Goal: Task Accomplishment & Management: Complete application form

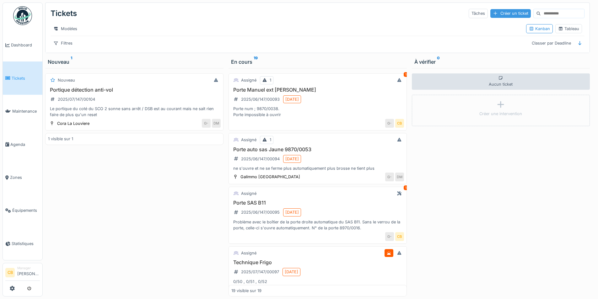
click at [491, 14] on div "Créer un ticket" at bounding box center [511, 13] width 41 height 8
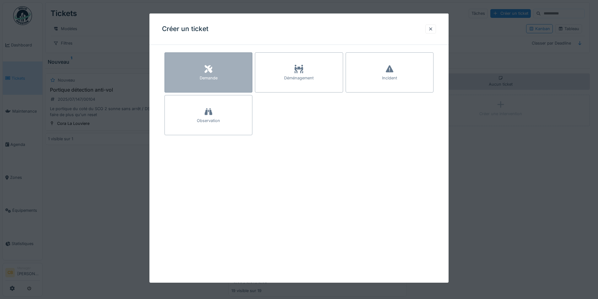
click at [211, 71] on icon at bounding box center [209, 69] width 8 height 8
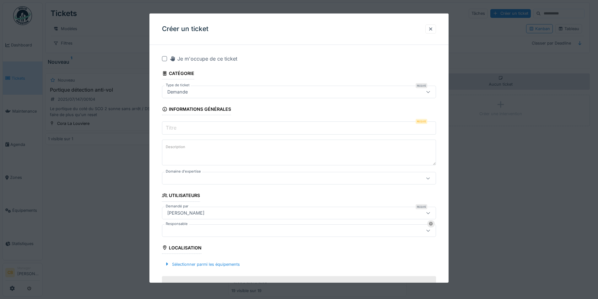
click at [431, 94] on icon at bounding box center [428, 92] width 5 height 4
click at [252, 75] on fieldset "**********" at bounding box center [299, 288] width 274 height 476
click at [174, 129] on label "Titre" at bounding box center [171, 128] width 13 height 8
click at [174, 129] on input "Titre" at bounding box center [299, 128] width 274 height 13
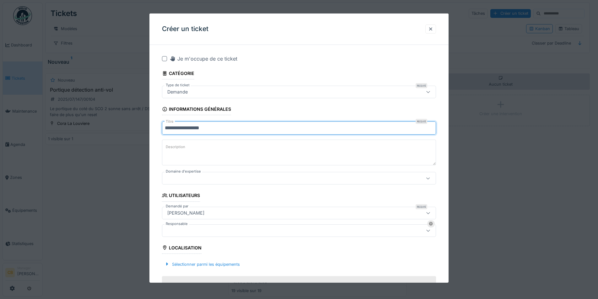
click at [182, 128] on input "**********" at bounding box center [299, 128] width 274 height 13
type input "**********"
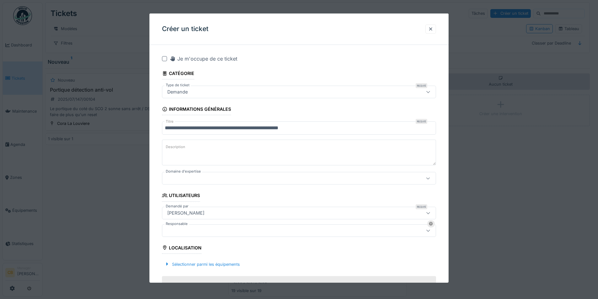
click at [187, 151] on textarea "Description" at bounding box center [299, 153] width 274 height 26
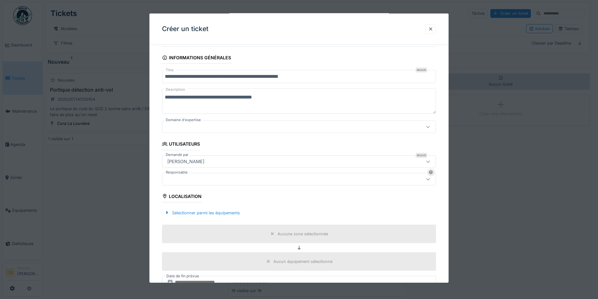
scroll to position [63, 0]
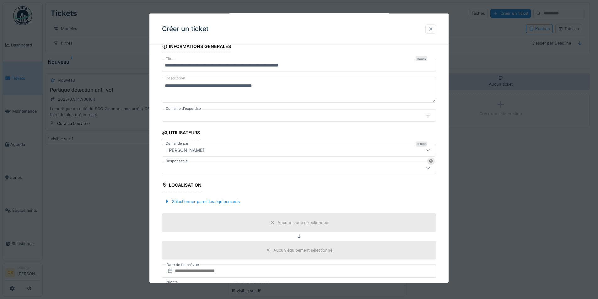
type textarea "**********"
click at [430, 150] on icon at bounding box center [428, 150] width 5 height 4
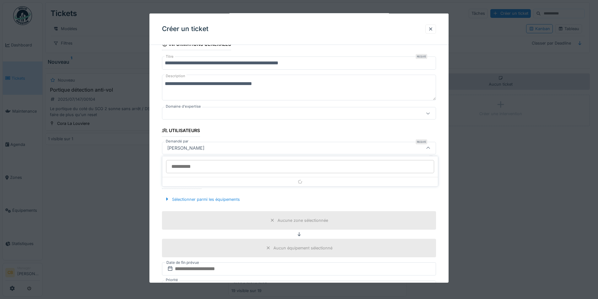
click at [430, 150] on icon at bounding box center [428, 148] width 5 height 4
click at [431, 168] on div at bounding box center [428, 166] width 5 height 6
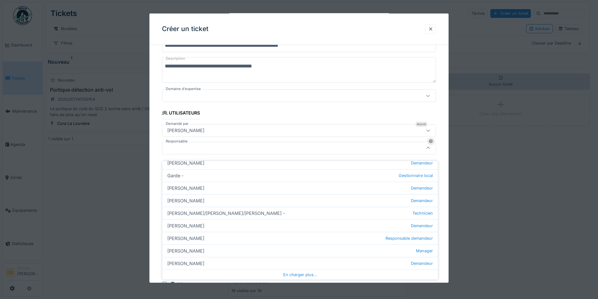
scroll to position [174, 0]
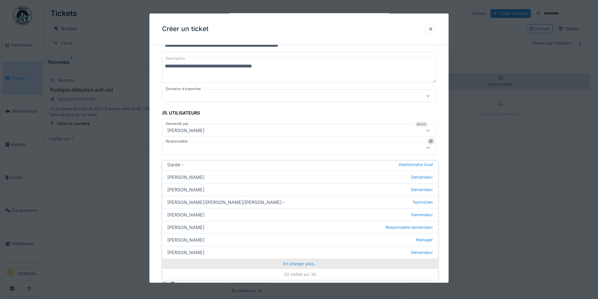
click at [296, 259] on div "En charger plus…" at bounding box center [300, 264] width 276 height 10
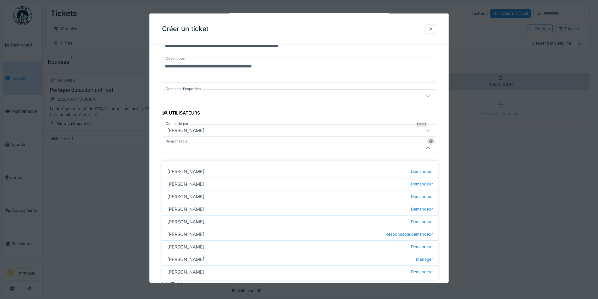
scroll to position [288, 0]
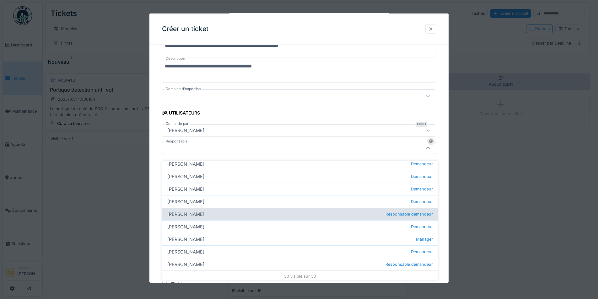
click at [240, 209] on div "[PERSON_NAME] Responsable demandeur" at bounding box center [300, 214] width 276 height 13
type input "****"
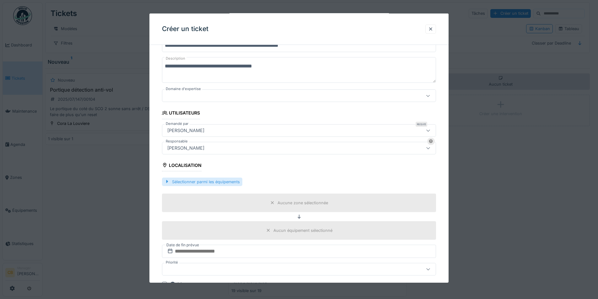
click at [194, 181] on div "Sélectionner parmi les équipements" at bounding box center [202, 182] width 80 height 8
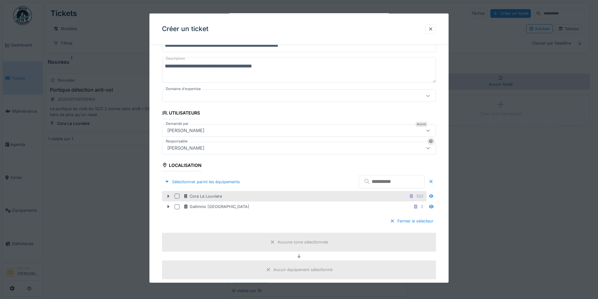
click at [169, 197] on icon at bounding box center [169, 196] width 2 height 3
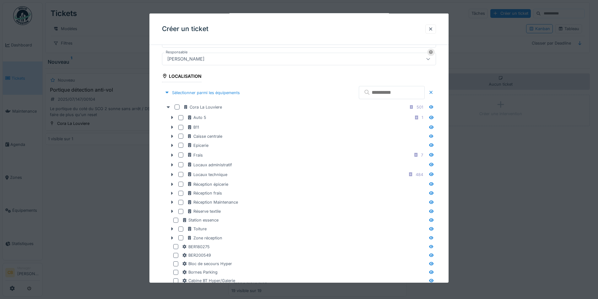
scroll to position [177, 0]
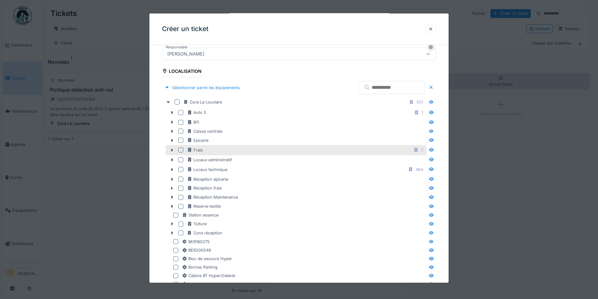
click at [181, 151] on div at bounding box center [180, 150] width 5 height 5
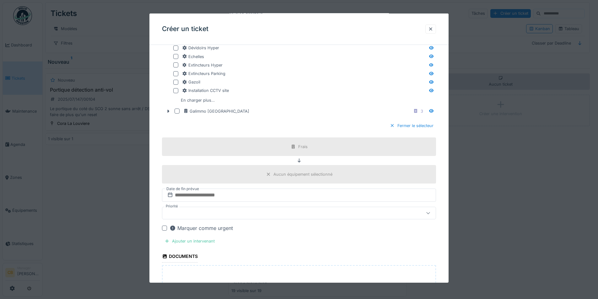
scroll to position [491, 0]
click at [222, 193] on input "text" at bounding box center [299, 194] width 274 height 13
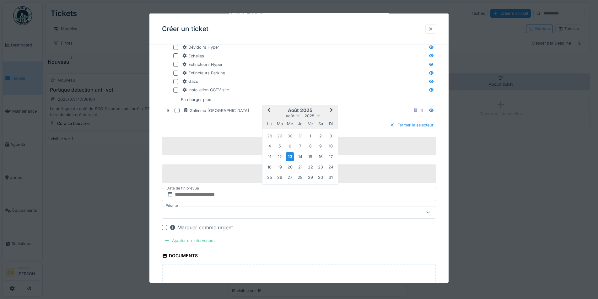
click at [291, 159] on div "13" at bounding box center [290, 156] width 8 height 9
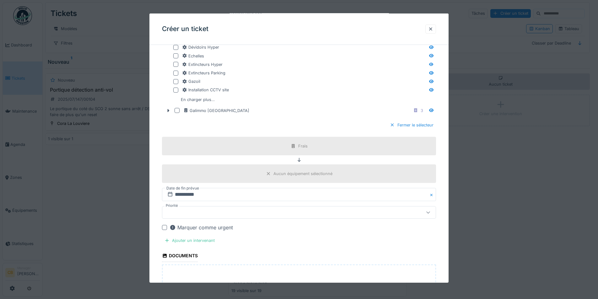
scroll to position [522, 0]
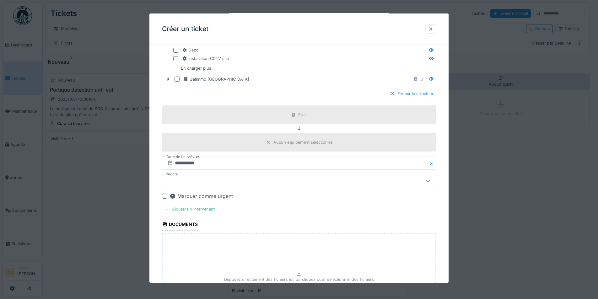
click at [162, 197] on div at bounding box center [164, 196] width 5 height 5
click at [217, 178] on div at bounding box center [283, 181] width 237 height 7
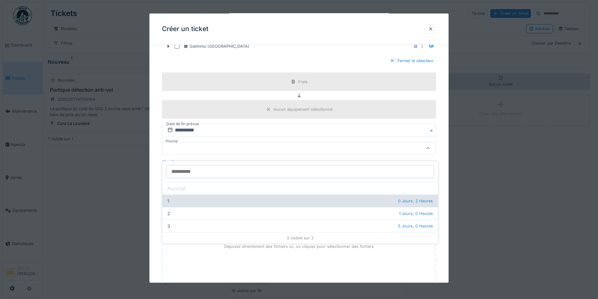
click at [191, 195] on div "1 0 Jours, 2 Heures" at bounding box center [300, 201] width 276 height 13
type input "***"
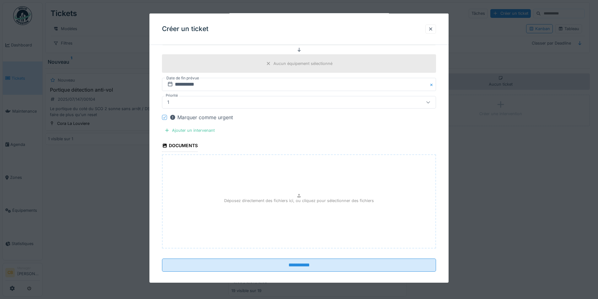
scroll to position [608, 0]
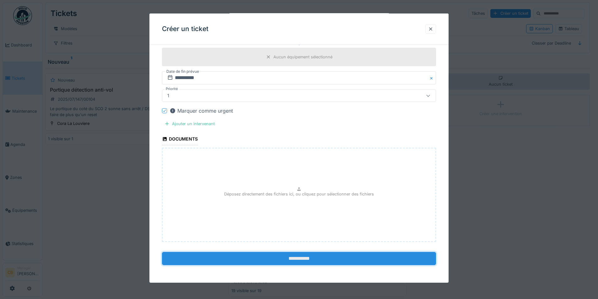
click at [301, 260] on input "**********" at bounding box center [299, 258] width 274 height 13
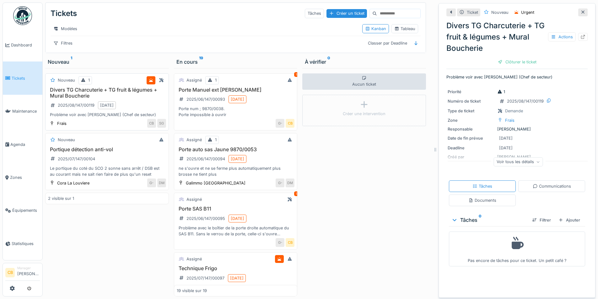
click at [137, 102] on div "Divers TG Charcuterie + TG fruit & légumes + Mural Boucherie 2025/08/147/00119 …" at bounding box center [107, 102] width 118 height 31
click at [118, 90] on h3 "Divers TG Charcuterie + TG fruit & légumes + Mural Boucherie" at bounding box center [107, 93] width 118 height 12
click at [581, 35] on icon at bounding box center [583, 37] width 5 height 4
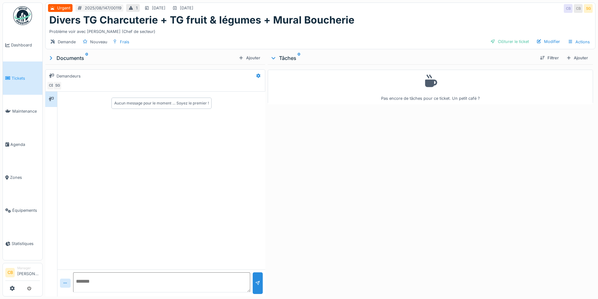
click at [575, 57] on div "Ajouter" at bounding box center [577, 58] width 27 height 8
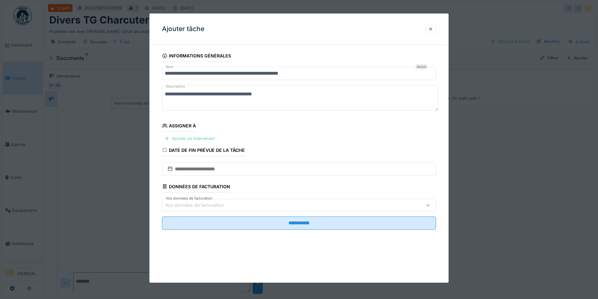
click at [193, 138] on div "Ajouter un intervenant" at bounding box center [189, 138] width 55 height 8
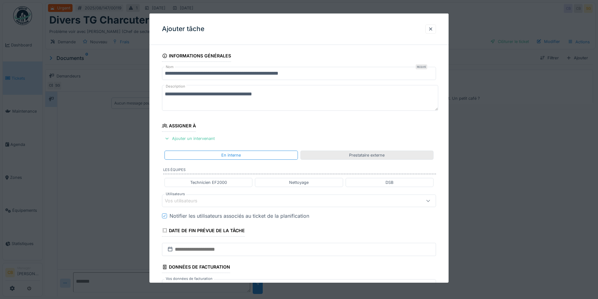
click at [383, 156] on div "Prestataire externe" at bounding box center [366, 155] width 35 height 6
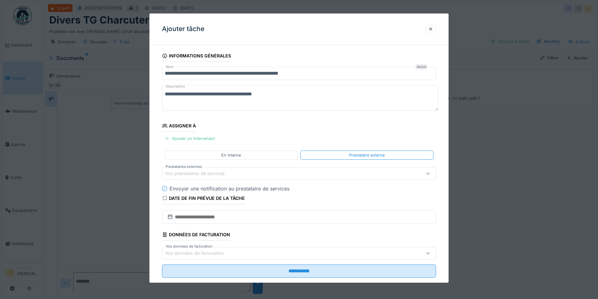
click at [223, 173] on div "Vos prestataires de services" at bounding box center [199, 173] width 69 height 7
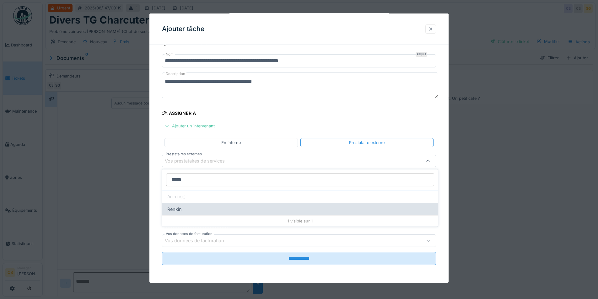
type input "*****"
click at [184, 209] on div "Renkin" at bounding box center [300, 209] width 276 height 13
type input "***"
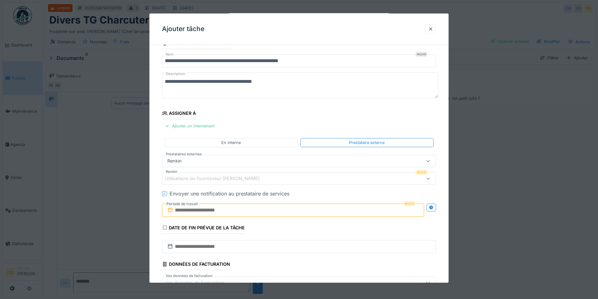
click at [431, 181] on div at bounding box center [428, 179] width 5 height 6
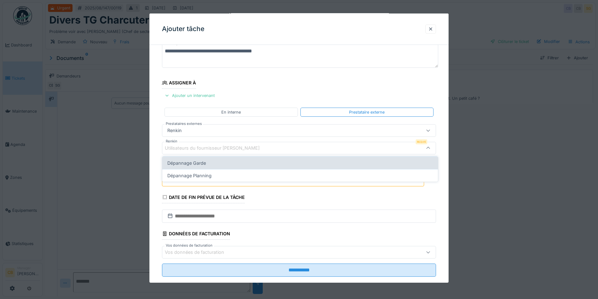
click at [250, 163] on div "Dépannage Garde" at bounding box center [300, 163] width 276 height 13
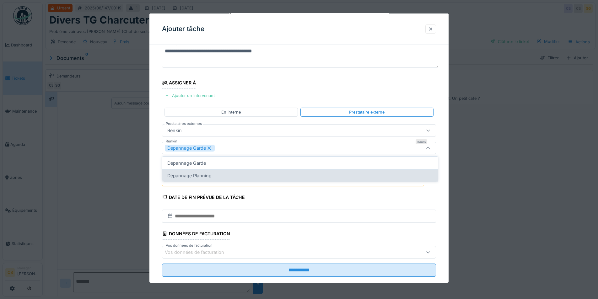
click at [249, 174] on div "Dépannage Planning" at bounding box center [300, 175] width 276 height 13
type input "*********"
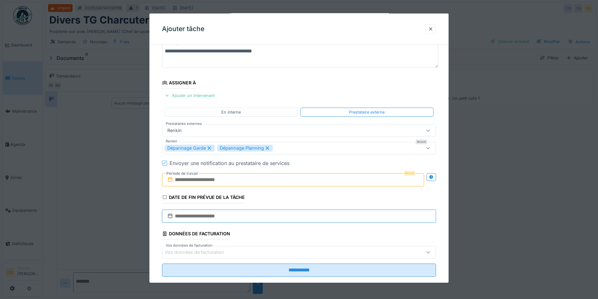
click at [202, 216] on input "text" at bounding box center [299, 216] width 274 height 13
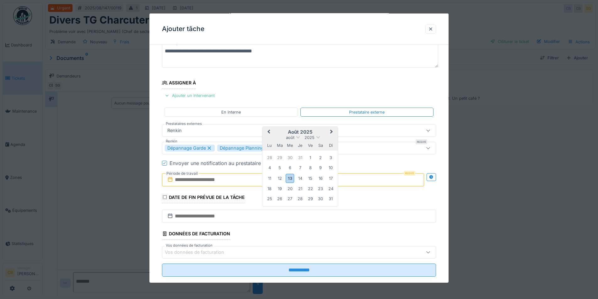
click at [291, 179] on div "13" at bounding box center [290, 178] width 8 height 9
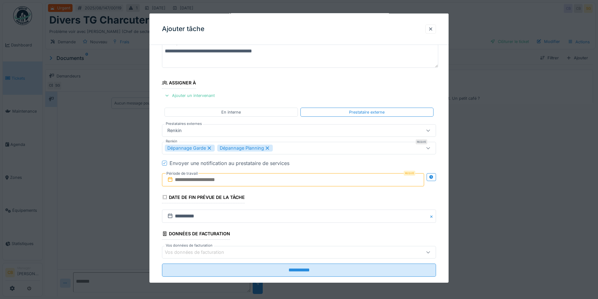
click at [237, 179] on input "text" at bounding box center [293, 179] width 262 height 13
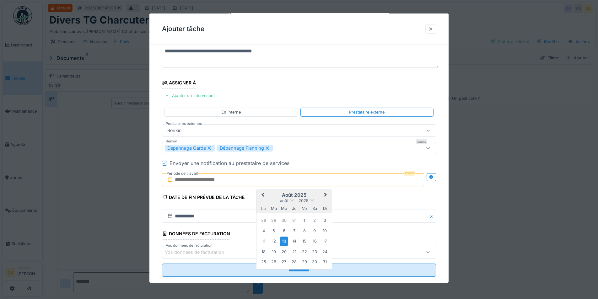
click at [284, 242] on div "13" at bounding box center [284, 241] width 8 height 9
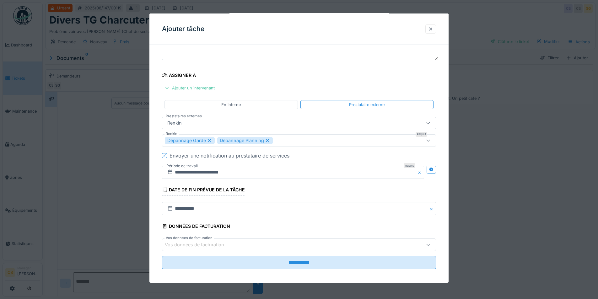
scroll to position [55, 0]
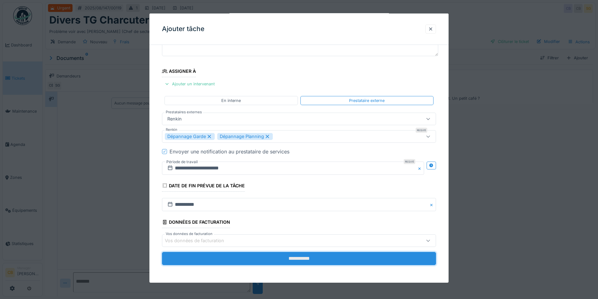
click at [304, 259] on input "**********" at bounding box center [299, 258] width 274 height 13
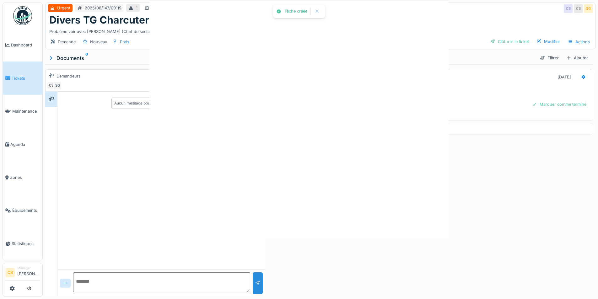
scroll to position [0, 0]
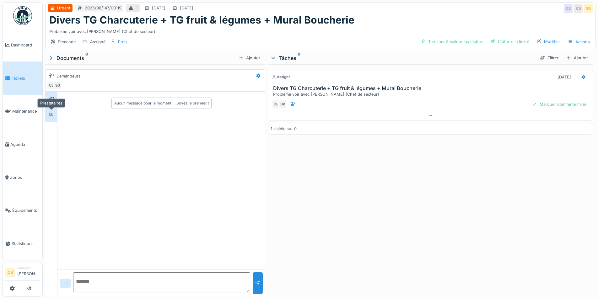
click at [49, 114] on icon at bounding box center [51, 115] width 4 height 4
click at [18, 77] on span "Tickets" at bounding box center [26, 78] width 28 height 6
